Goal: Task Accomplishment & Management: Use online tool/utility

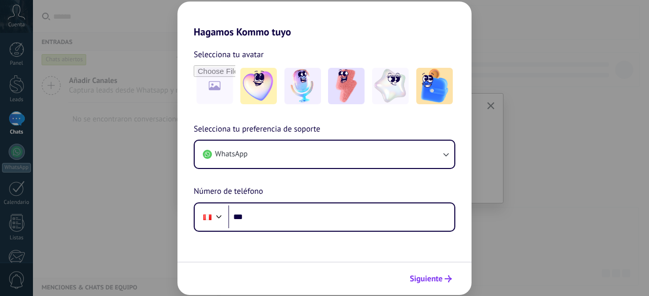
click at [436, 278] on span "Siguiente" at bounding box center [426, 279] width 33 height 7
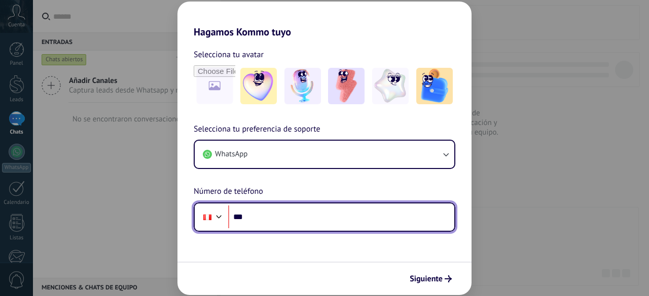
click at [356, 211] on input "***" at bounding box center [341, 217] width 226 height 23
type input "**********"
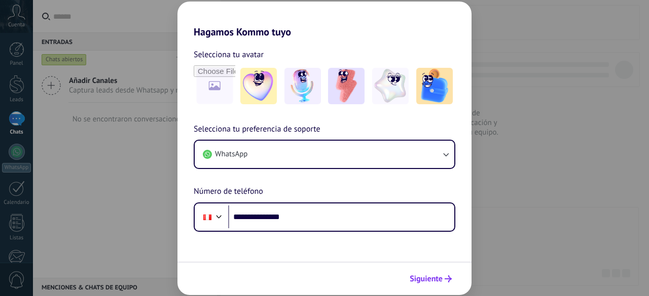
click at [426, 273] on button "Siguiente" at bounding box center [430, 279] width 51 height 17
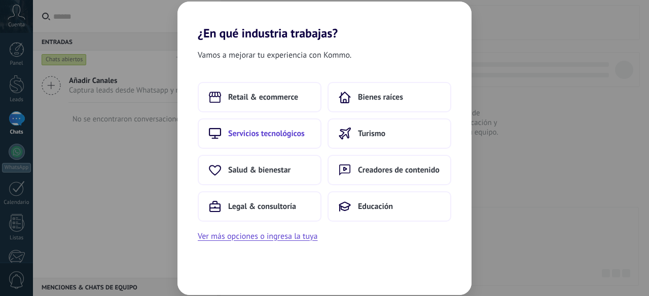
click at [253, 134] on span "Servicios tecnológicos" at bounding box center [266, 134] width 77 height 10
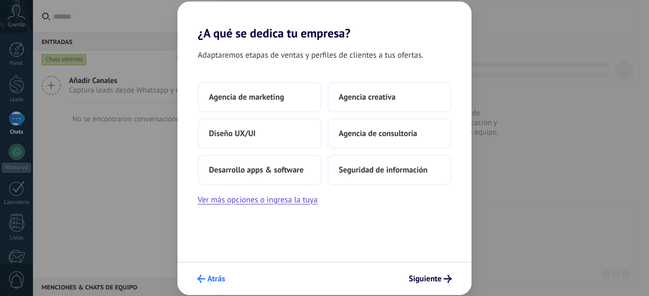
click at [218, 272] on button "Atrás" at bounding box center [211, 279] width 37 height 17
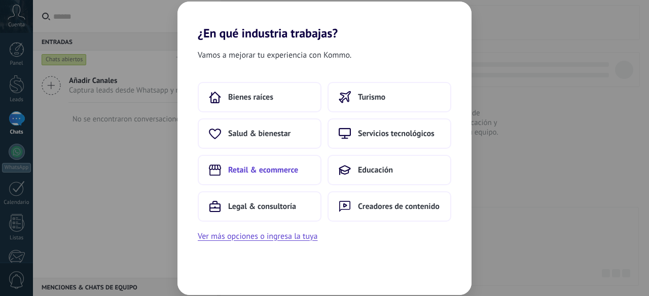
click at [289, 175] on button "Retail & ecommerce" at bounding box center [260, 170] width 124 height 30
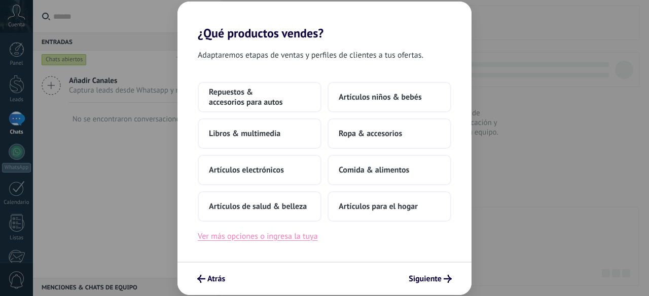
click at [259, 236] on button "Ver más opciones o ingresa la tuya" at bounding box center [258, 236] width 120 height 13
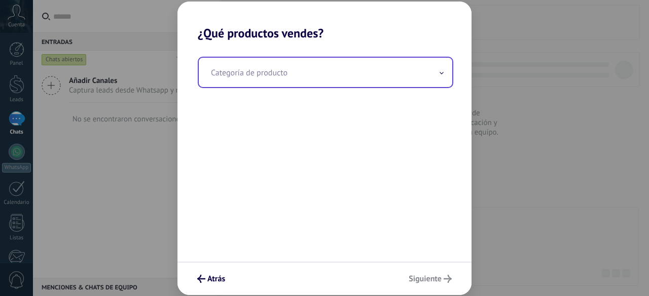
click at [415, 73] on input "text" at bounding box center [325, 72] width 253 height 29
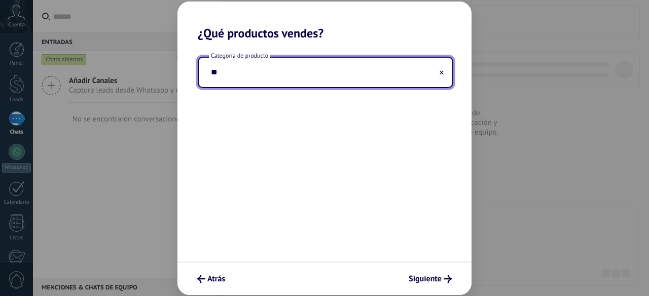
type input "*"
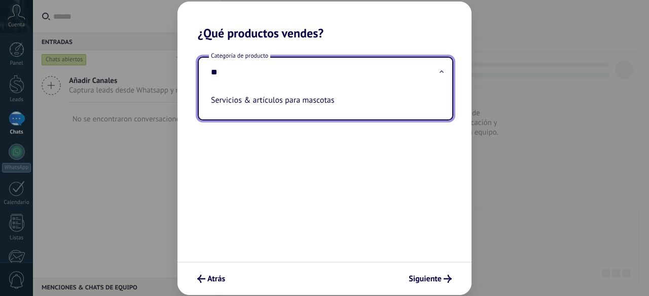
type input "*"
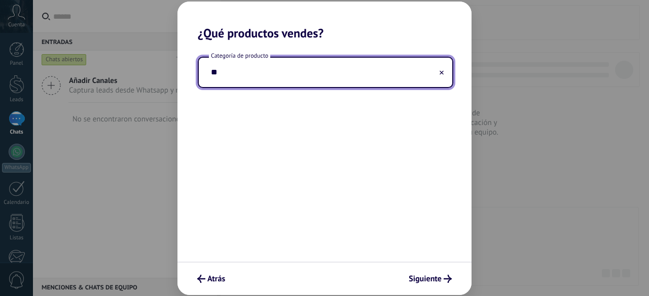
type input "*"
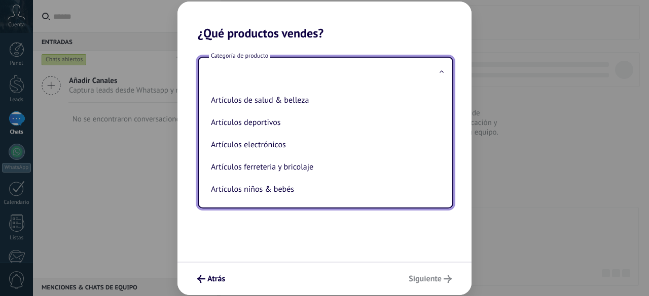
type input "*"
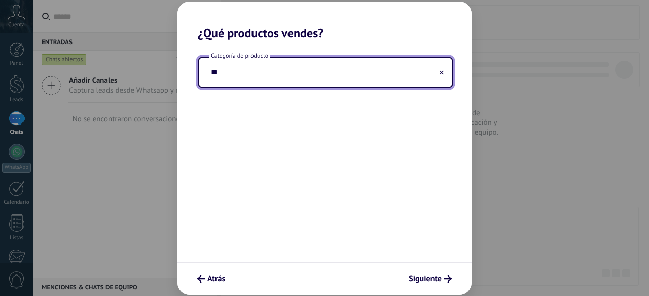
type input "*"
type input "**********"
click at [215, 279] on span "Atrás" at bounding box center [216, 279] width 18 height 7
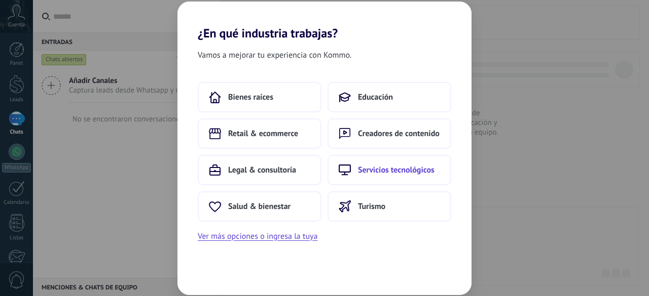
click at [410, 178] on button "Servicios tecnológicos" at bounding box center [389, 170] width 124 height 30
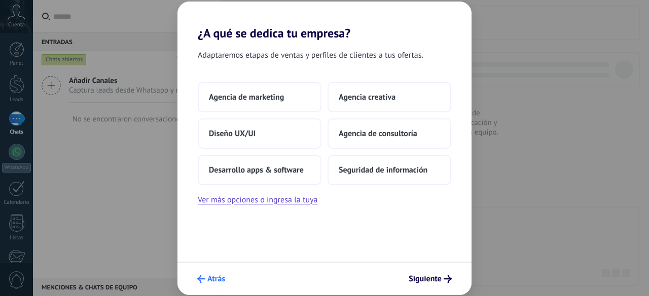
click at [217, 278] on span "Atrás" at bounding box center [216, 279] width 18 height 7
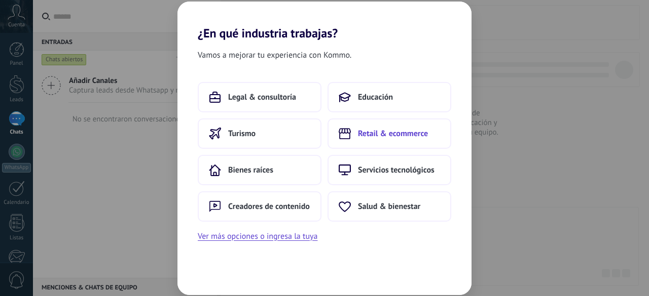
click at [365, 132] on span "Retail & ecommerce" at bounding box center [393, 134] width 70 height 10
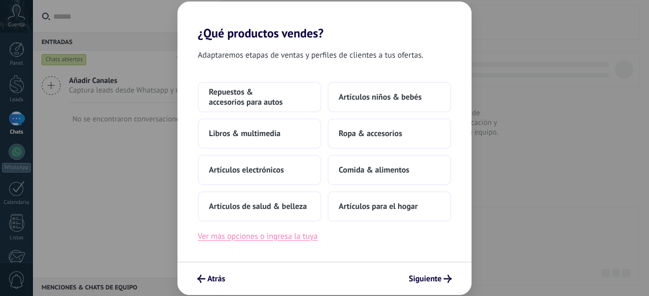
click at [269, 238] on button "Ver más opciones o ingresa la tuya" at bounding box center [258, 236] width 120 height 13
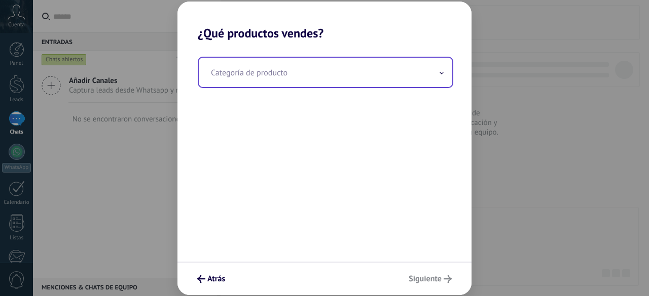
click at [440, 73] on icon at bounding box center [441, 73] width 3 height 2
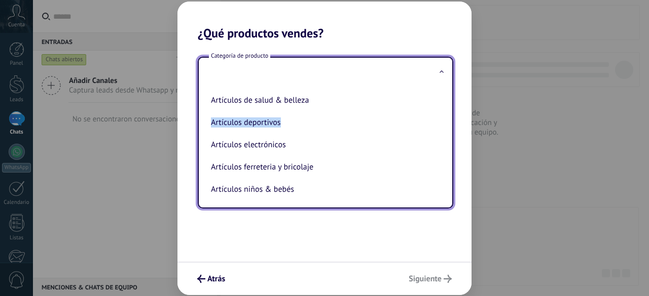
drag, startPoint x: 444, startPoint y: 95, endPoint x: 443, endPoint y: 113, distance: 17.8
click at [443, 113] on div "Artículos de salud & belleza Artículos deportivos Artículos electrónicos Artícu…" at bounding box center [325, 147] width 253 height 121
click at [367, 242] on div "Categoría de producto Artículos de salud & belleza Artículos deportivos Artícul…" at bounding box center [324, 151] width 294 height 221
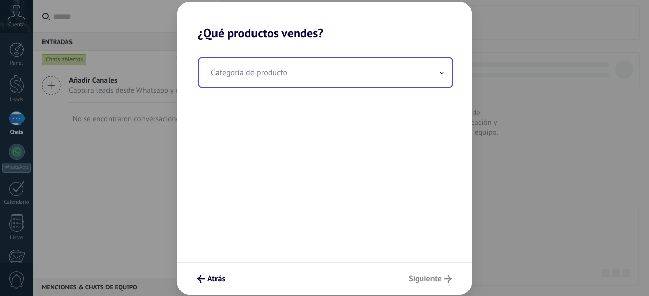
click at [289, 70] on input "text" at bounding box center [325, 72] width 253 height 29
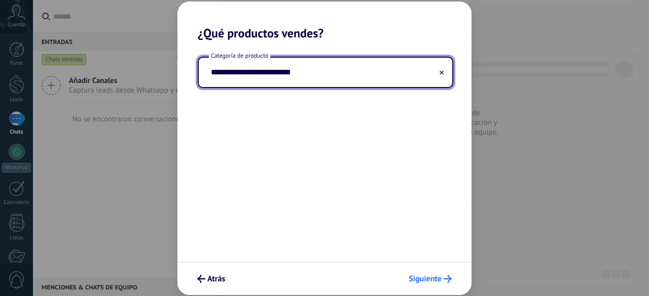
type input "**********"
click at [424, 286] on button "Siguiente" at bounding box center [430, 279] width 52 height 17
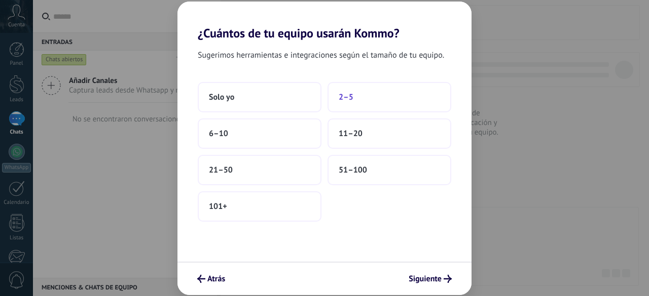
click at [341, 98] on span "2–5" at bounding box center [346, 97] width 15 height 10
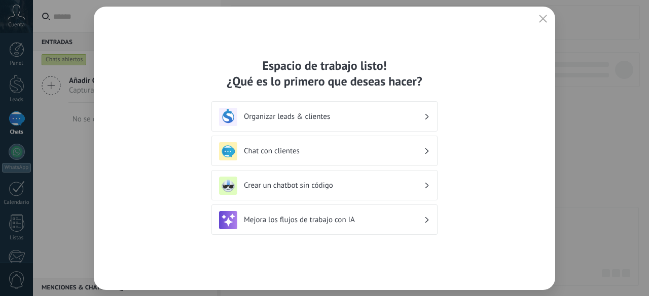
click at [430, 115] on div "Organizar leads & clientes" at bounding box center [324, 117] width 211 height 18
click at [418, 117] on h3 "Organizar leads & clientes" at bounding box center [334, 117] width 180 height 10
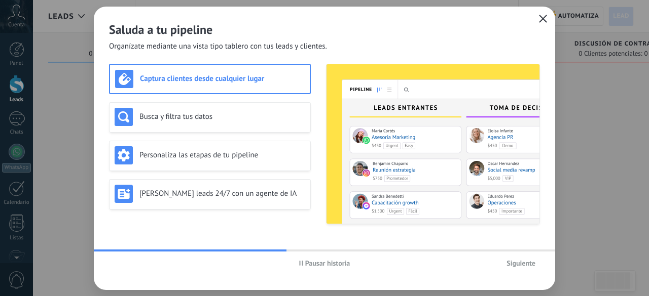
click at [538, 22] on button "button" at bounding box center [542, 19] width 13 height 14
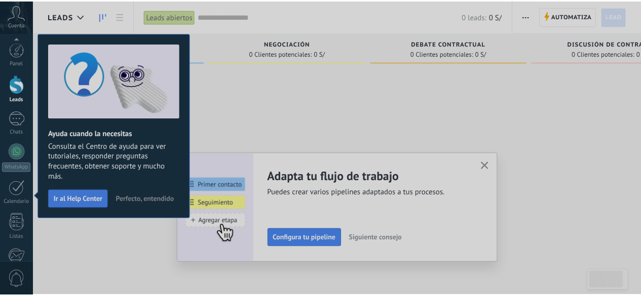
scroll to position [124, 0]
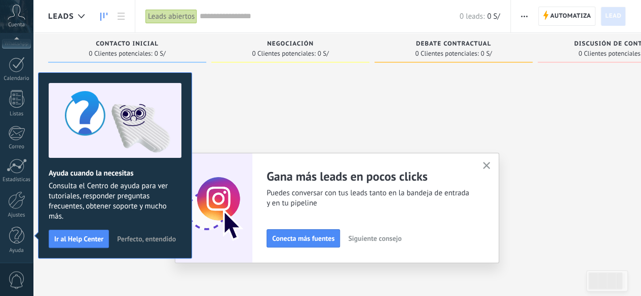
click at [491, 164] on icon "button" at bounding box center [487, 166] width 8 height 8
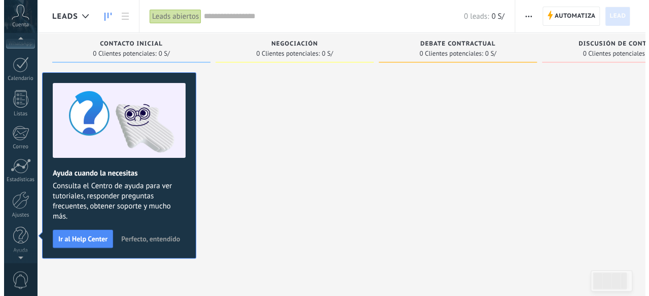
scroll to position [0, 0]
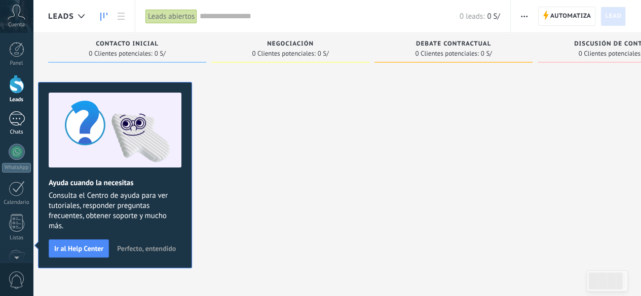
click at [20, 119] on div at bounding box center [17, 119] width 16 height 15
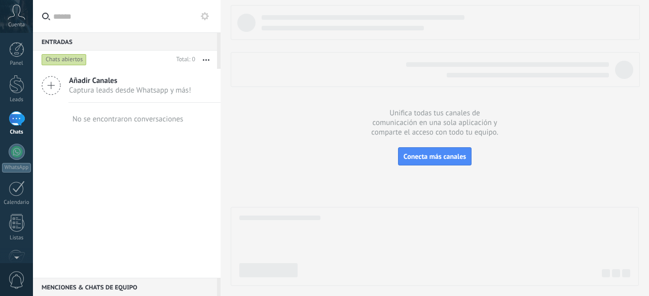
click at [76, 86] on span "Captura leads desde Whatsapp y más!" at bounding box center [130, 91] width 122 height 10
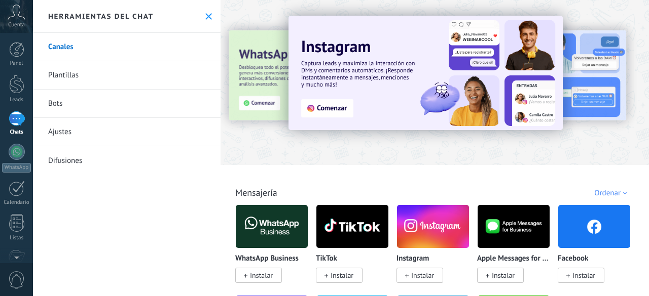
click at [254, 66] on div at bounding box center [187, 81] width 222 height 91
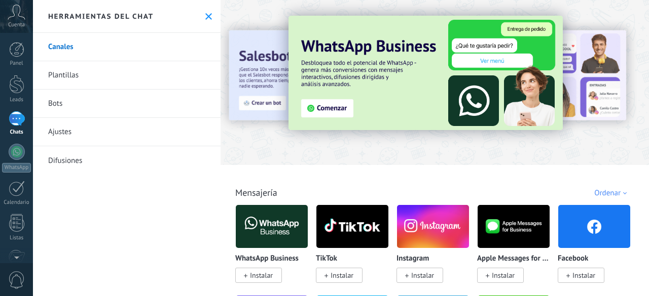
click at [265, 278] on span "Instalar" at bounding box center [261, 275] width 23 height 9
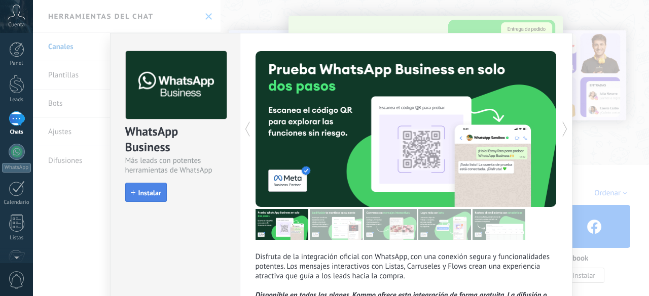
click at [150, 191] on span "Instalar" at bounding box center [149, 193] width 23 height 7
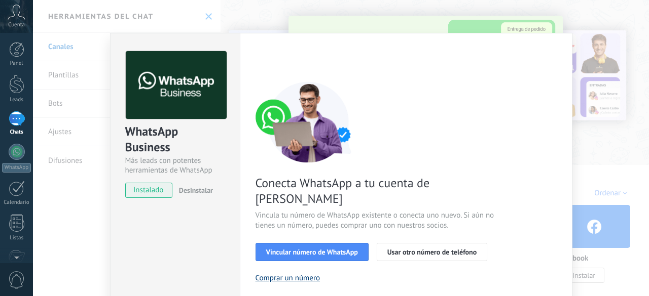
click at [302, 274] on button "Comprar un número" at bounding box center [287, 279] width 65 height 10
click at [614, 20] on div "WhatsApp Business Más leads con potentes herramientas de WhatsApp instalado Des…" at bounding box center [341, 148] width 616 height 296
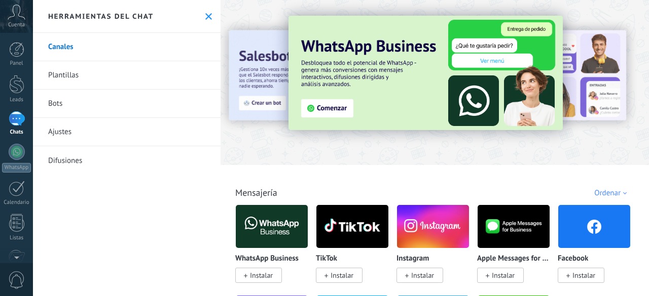
click at [572, 277] on span "Instalar" at bounding box center [583, 275] width 23 height 9
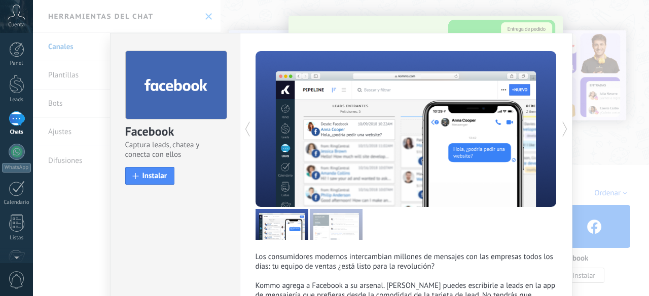
click at [633, 70] on div "Facebook Captura leads, chatea y conecta con ellos install Instalar Los consumi…" at bounding box center [341, 148] width 616 height 296
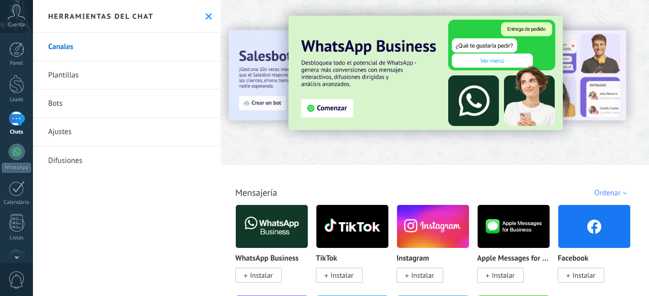
drag, startPoint x: 648, startPoint y: 14, endPoint x: 648, endPoint y: 21, distance: 7.6
click at [648, 21] on div "Todo Bandeja de entrada Soluciones de IA Automatizaciones Fuentes de leads Inst…" at bounding box center [434, 148] width 428 height 296
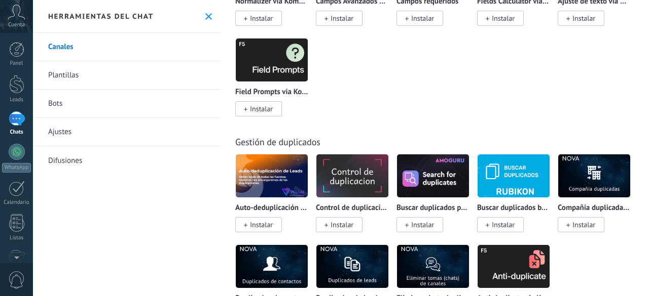
scroll to position [4646, 0]
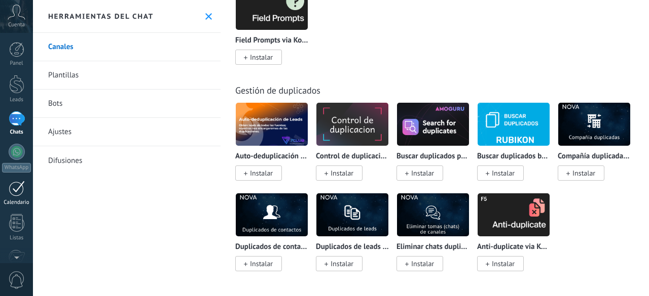
click at [21, 195] on div at bounding box center [17, 189] width 16 height 16
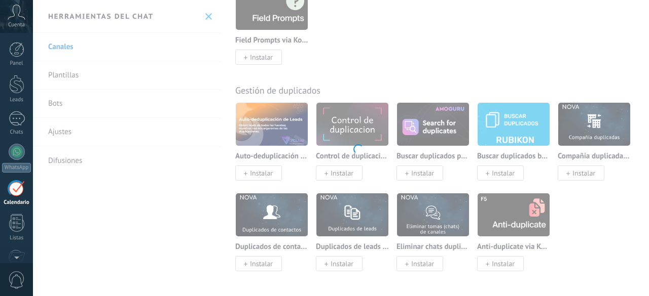
click at [16, 22] on span "Cuenta" at bounding box center [16, 25] width 17 height 7
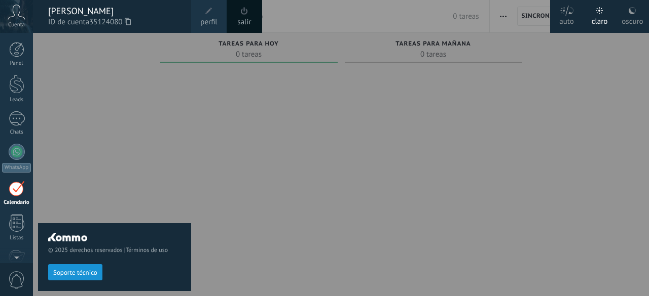
click at [147, 115] on div "© 2025 derechos reservados | Términos de uso Soporte técnico" at bounding box center [114, 165] width 153 height 264
